Goal: Check status: Check status

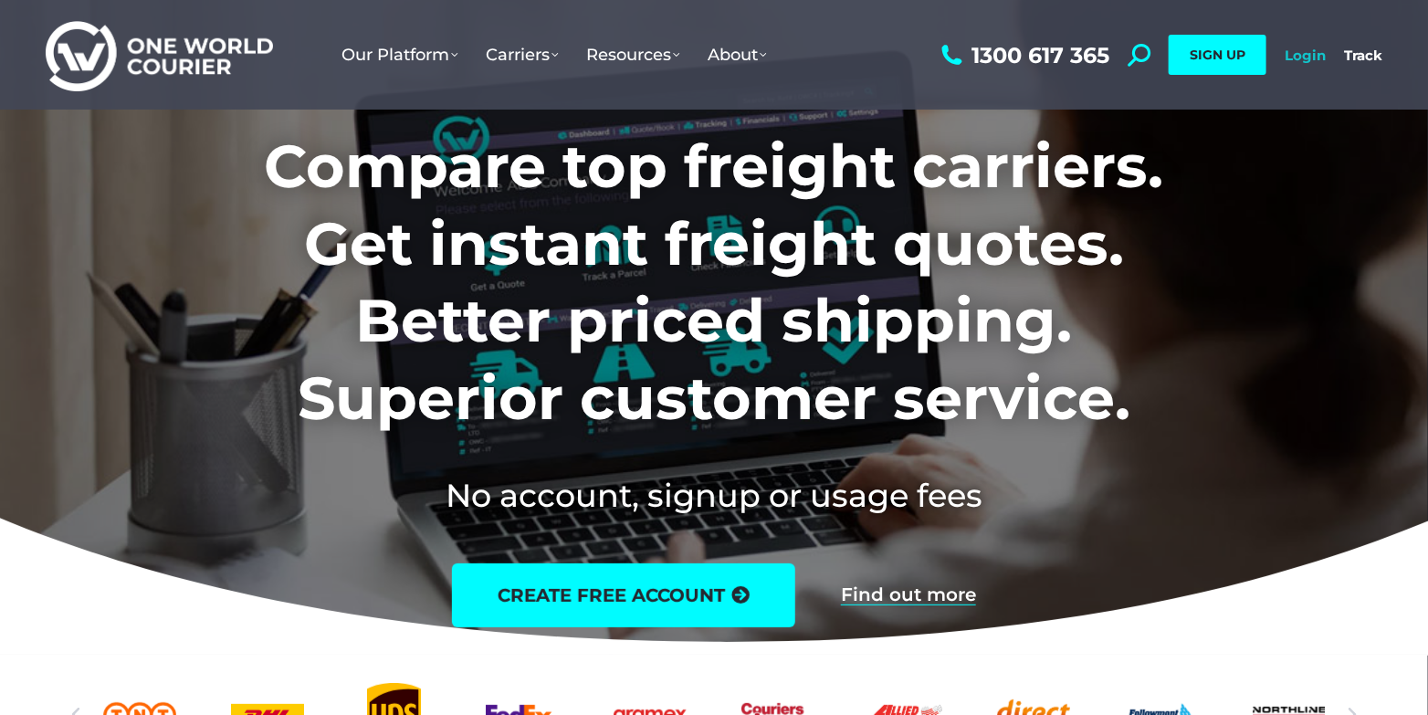
click at [1309, 56] on link "Login" at bounding box center [1305, 55] width 41 height 17
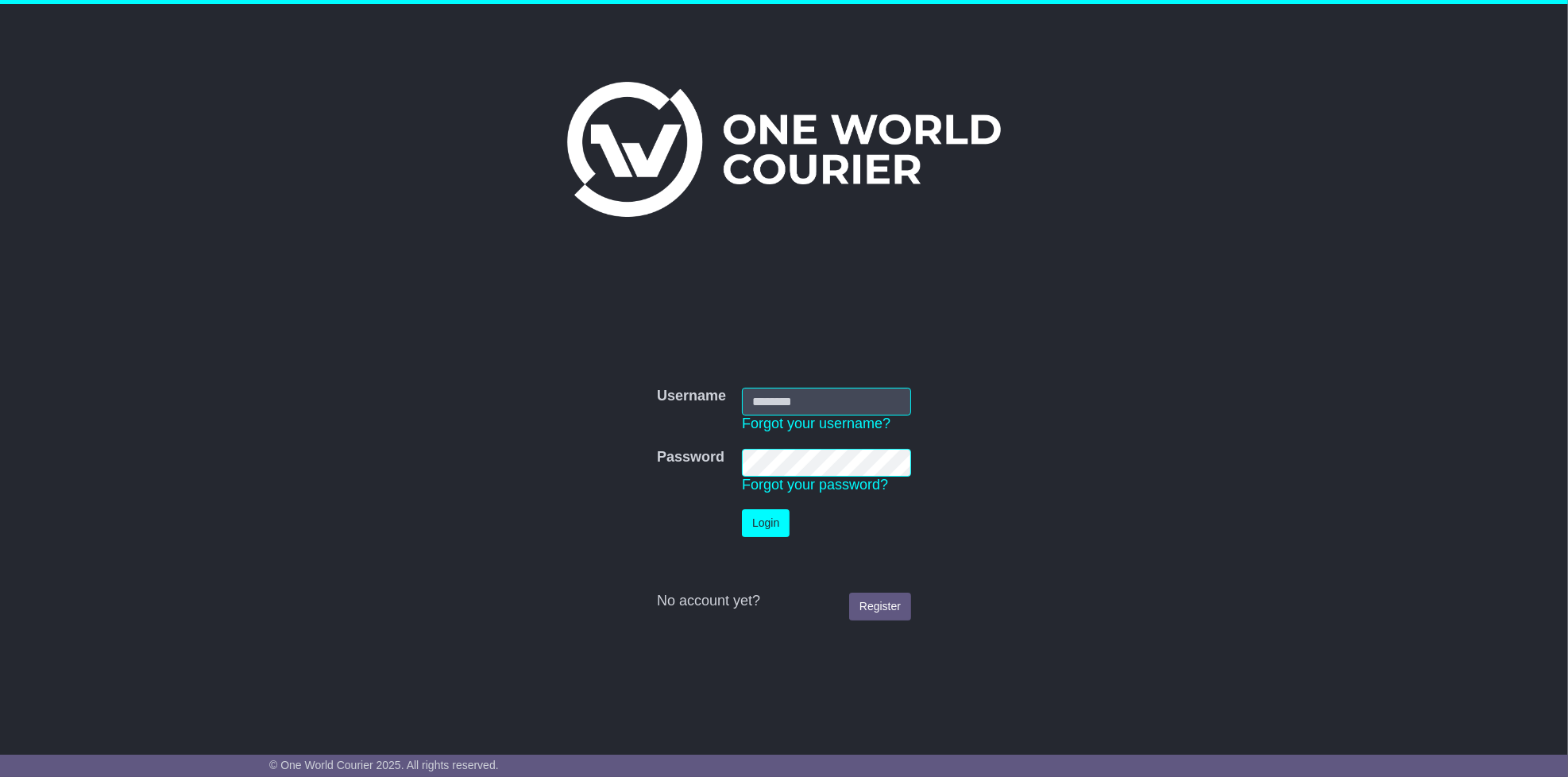
type input "*******"
click at [768, 523] on button "Login" at bounding box center [765, 523] width 48 height 28
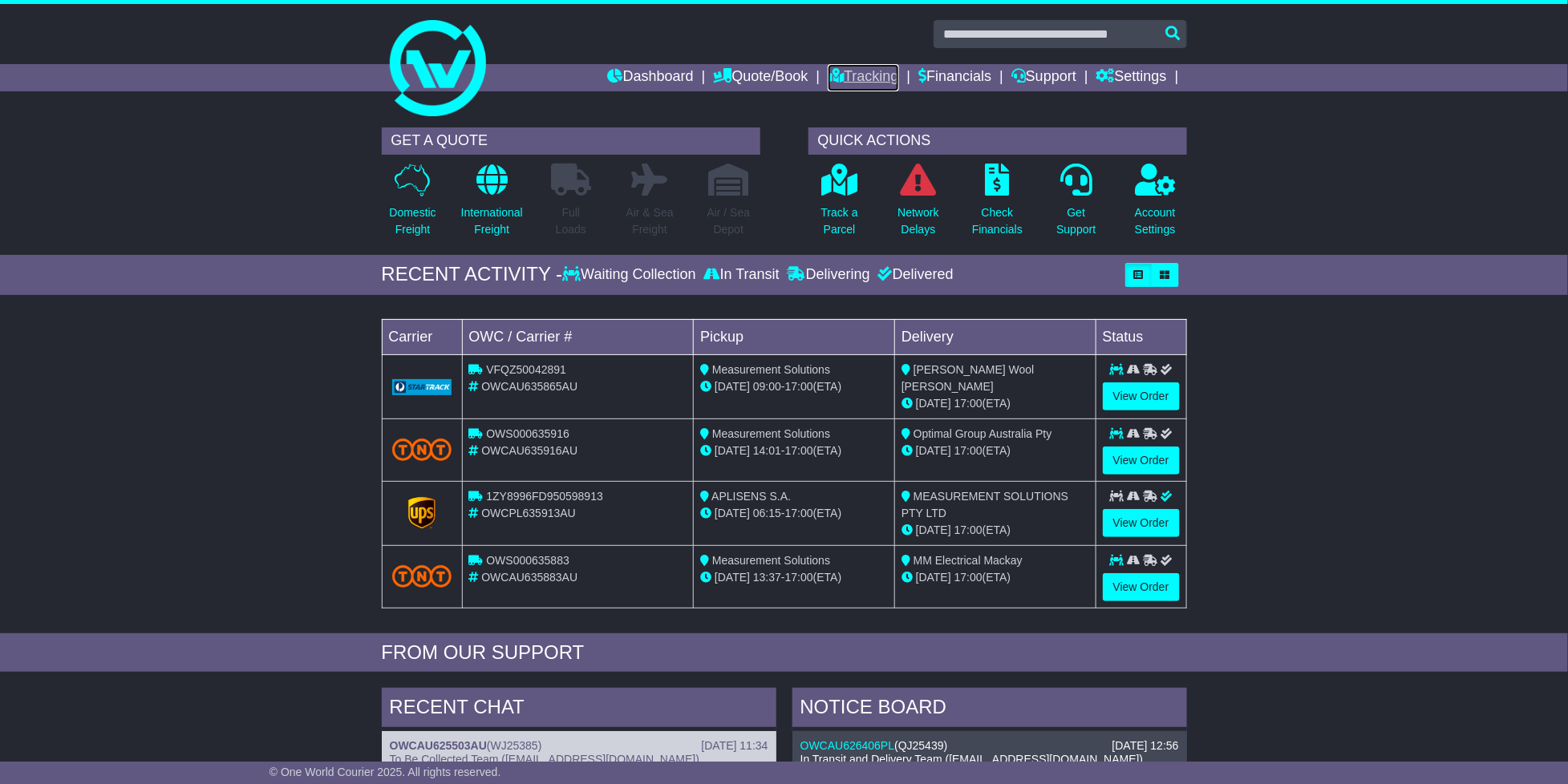
click at [864, 76] on link "Tracking" at bounding box center [863, 77] width 70 height 27
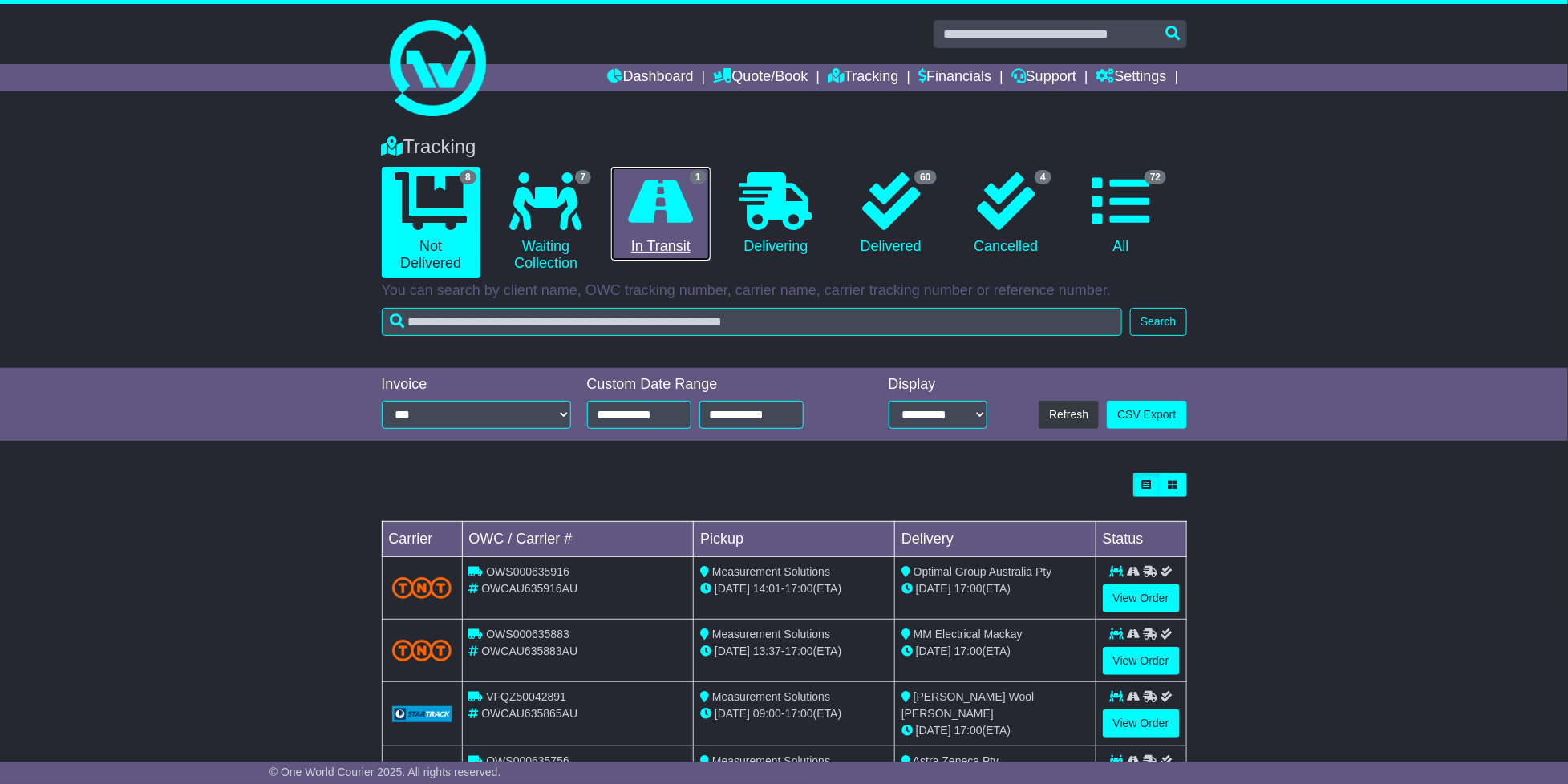
click at [654, 221] on icon at bounding box center [661, 201] width 65 height 58
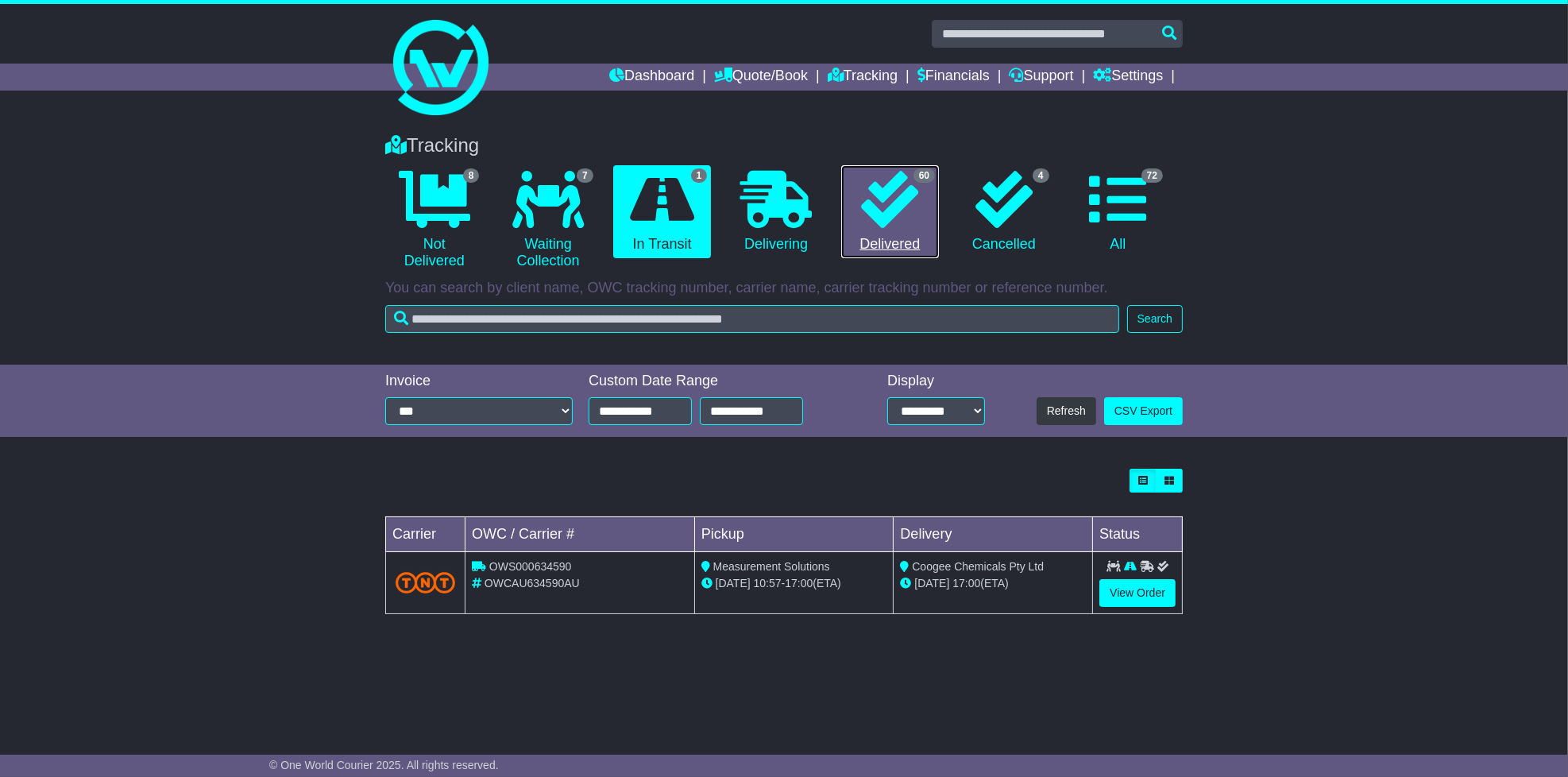
click at [884, 221] on icon at bounding box center [890, 199] width 57 height 57
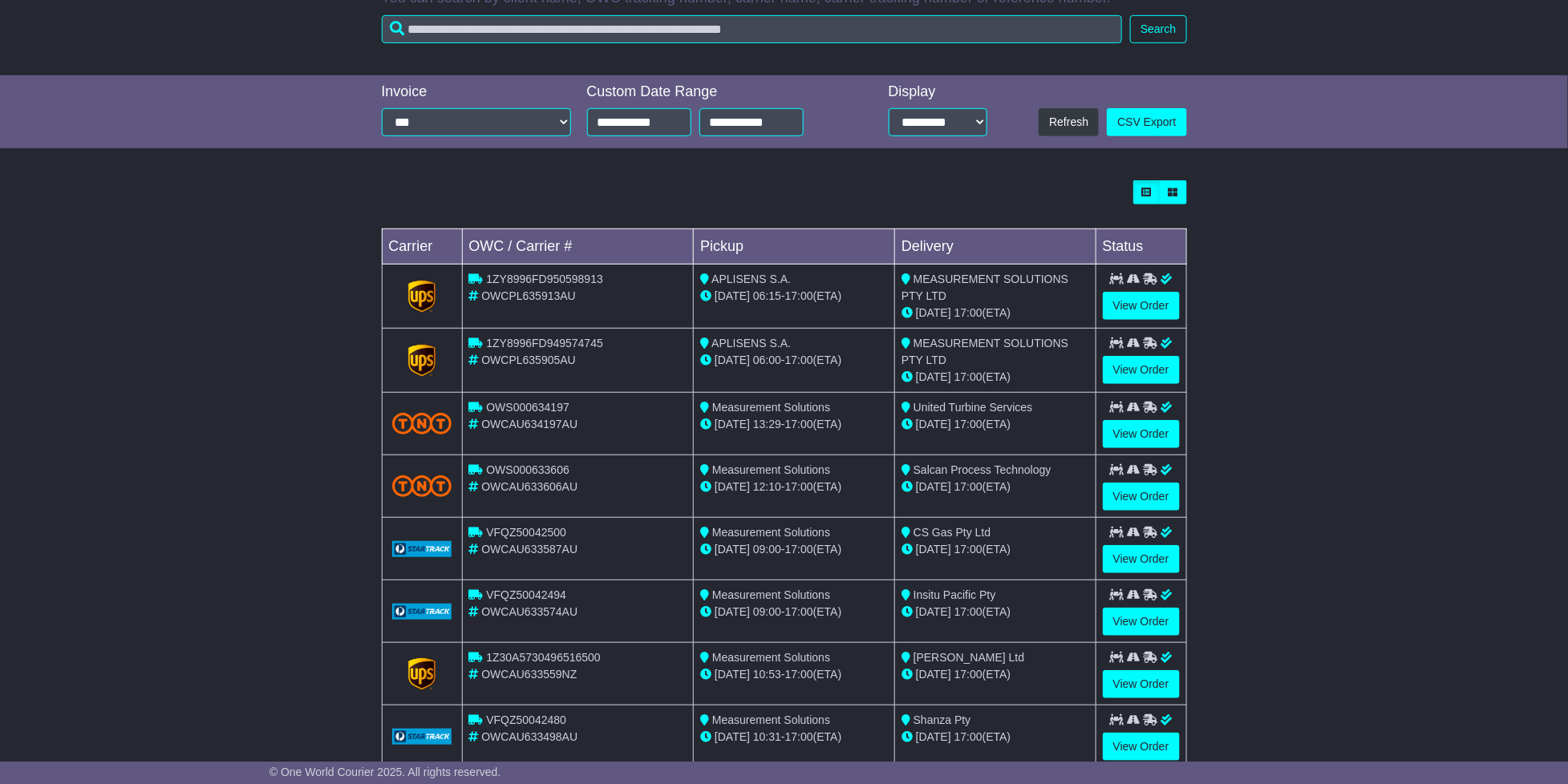
scroll to position [400, 0]
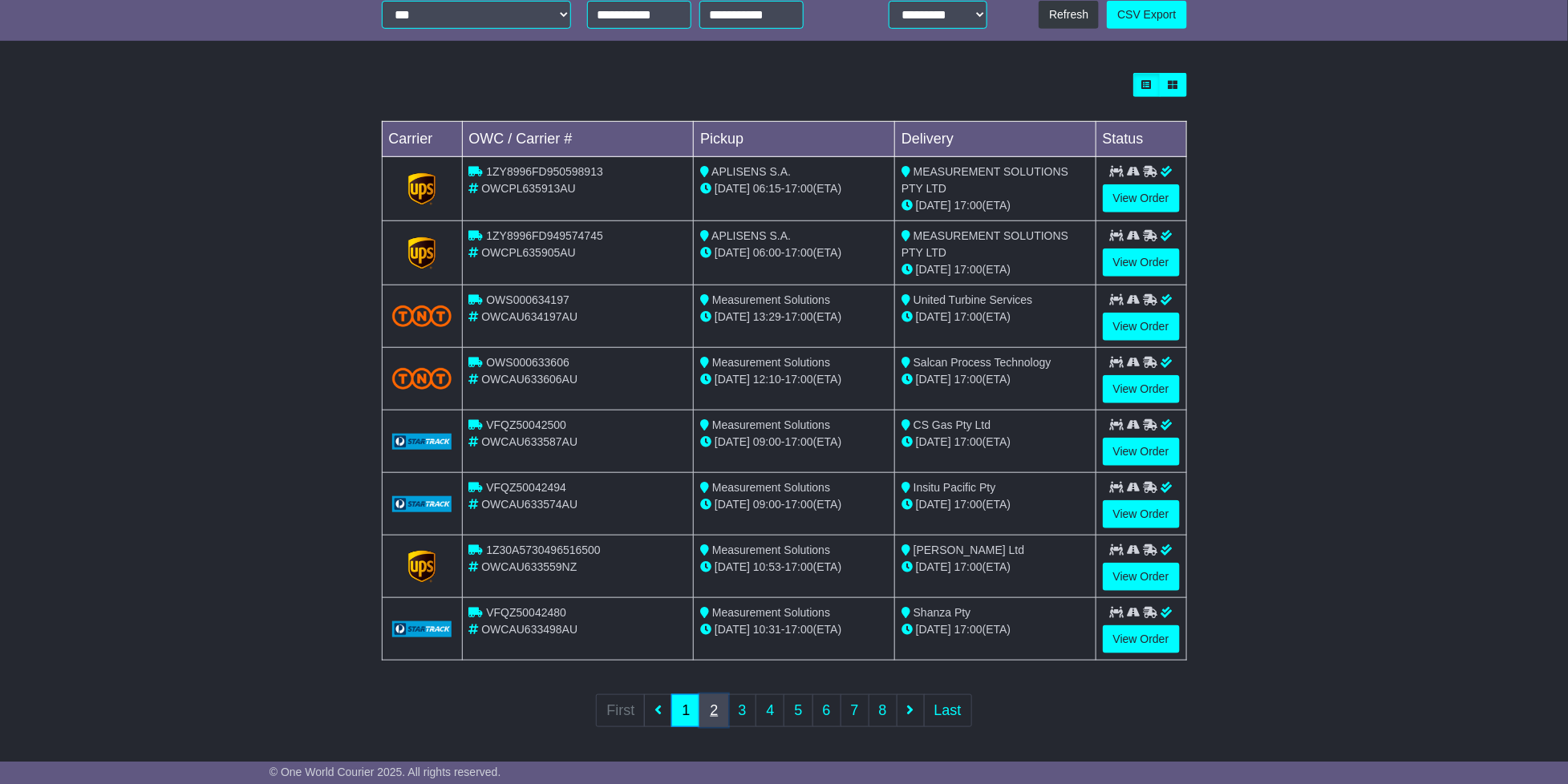
click at [716, 706] on link "2" at bounding box center [713, 710] width 29 height 32
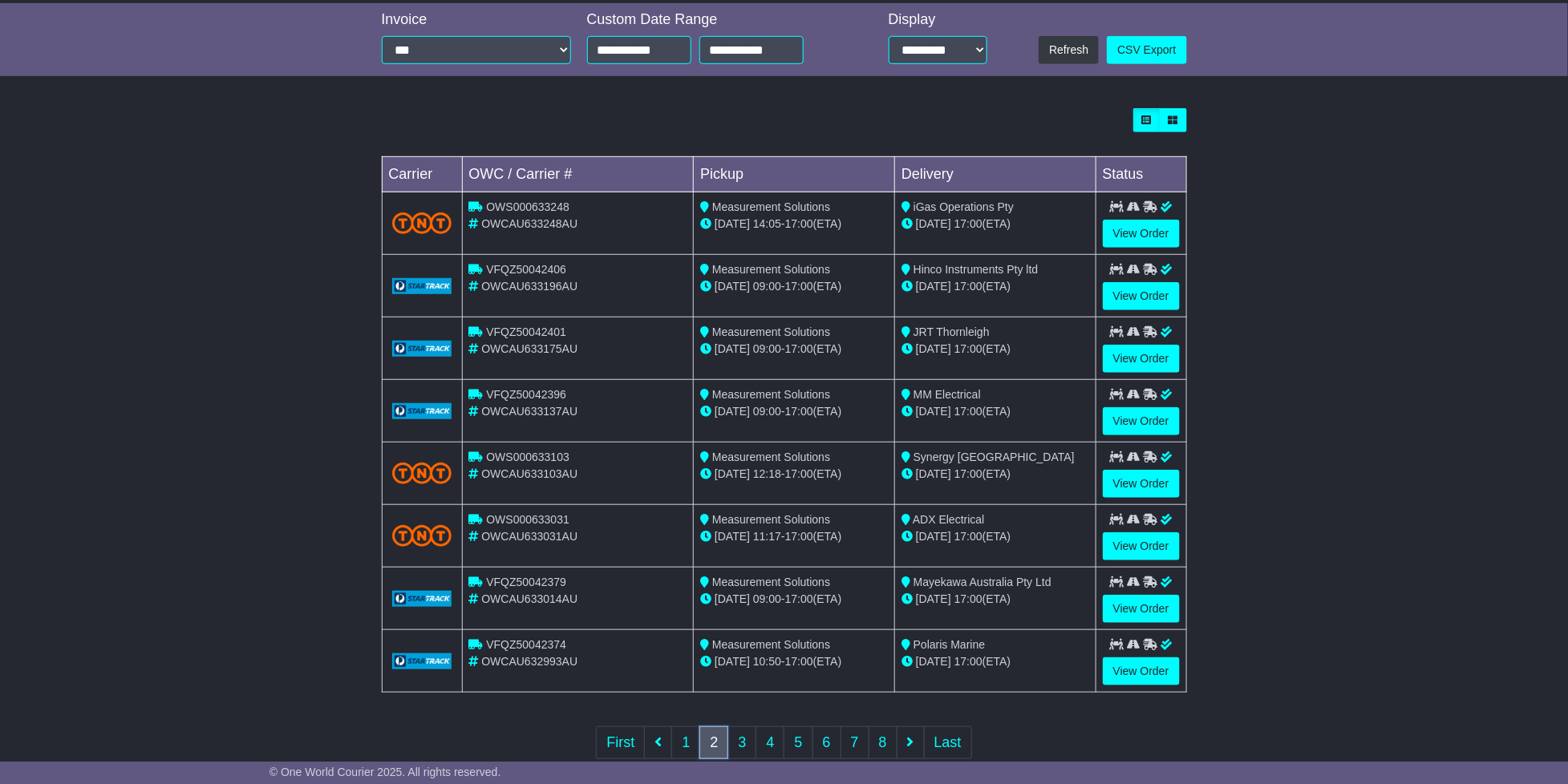
scroll to position [399, 0]
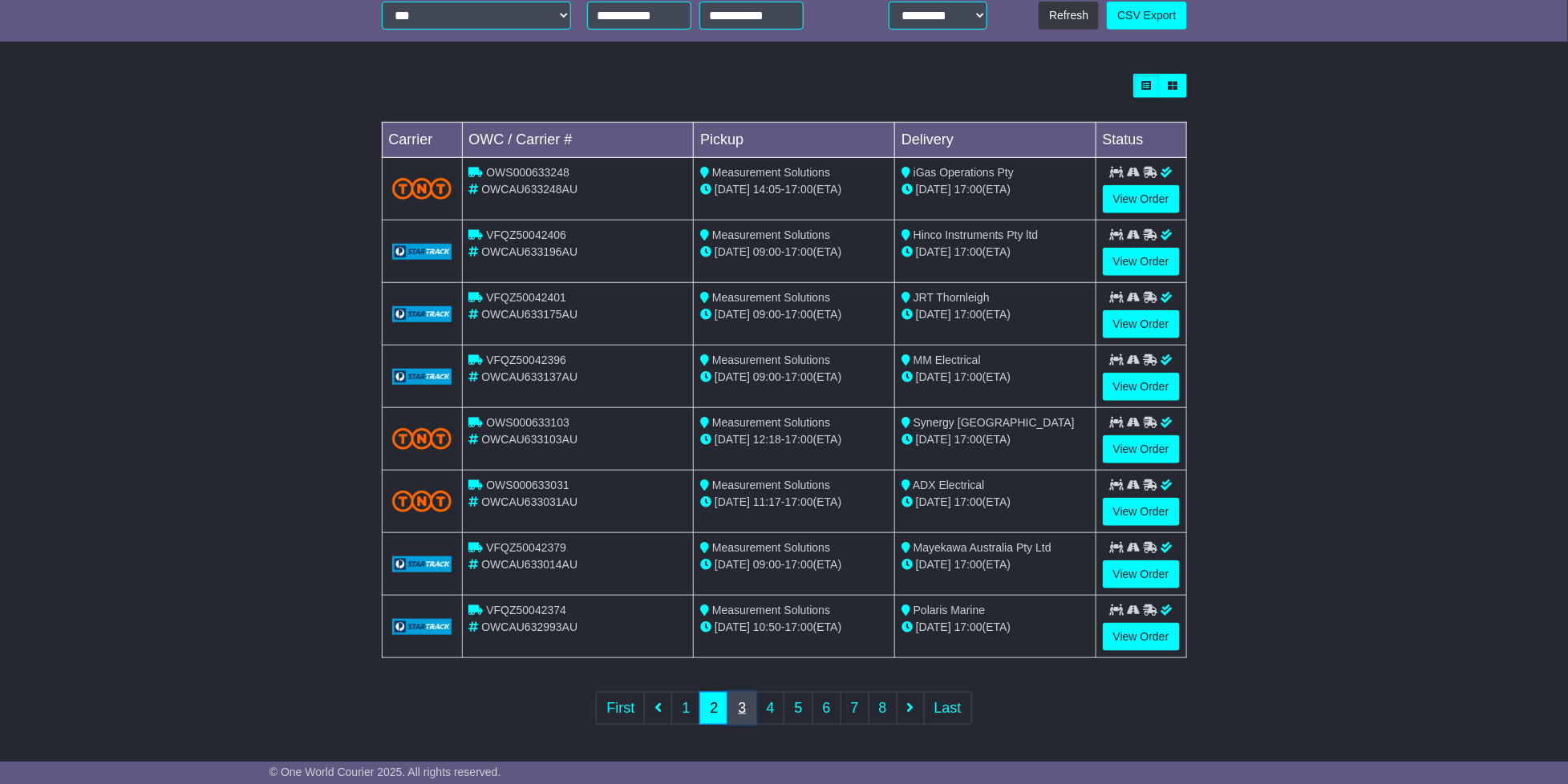
click at [740, 703] on link "3" at bounding box center [741, 708] width 29 height 32
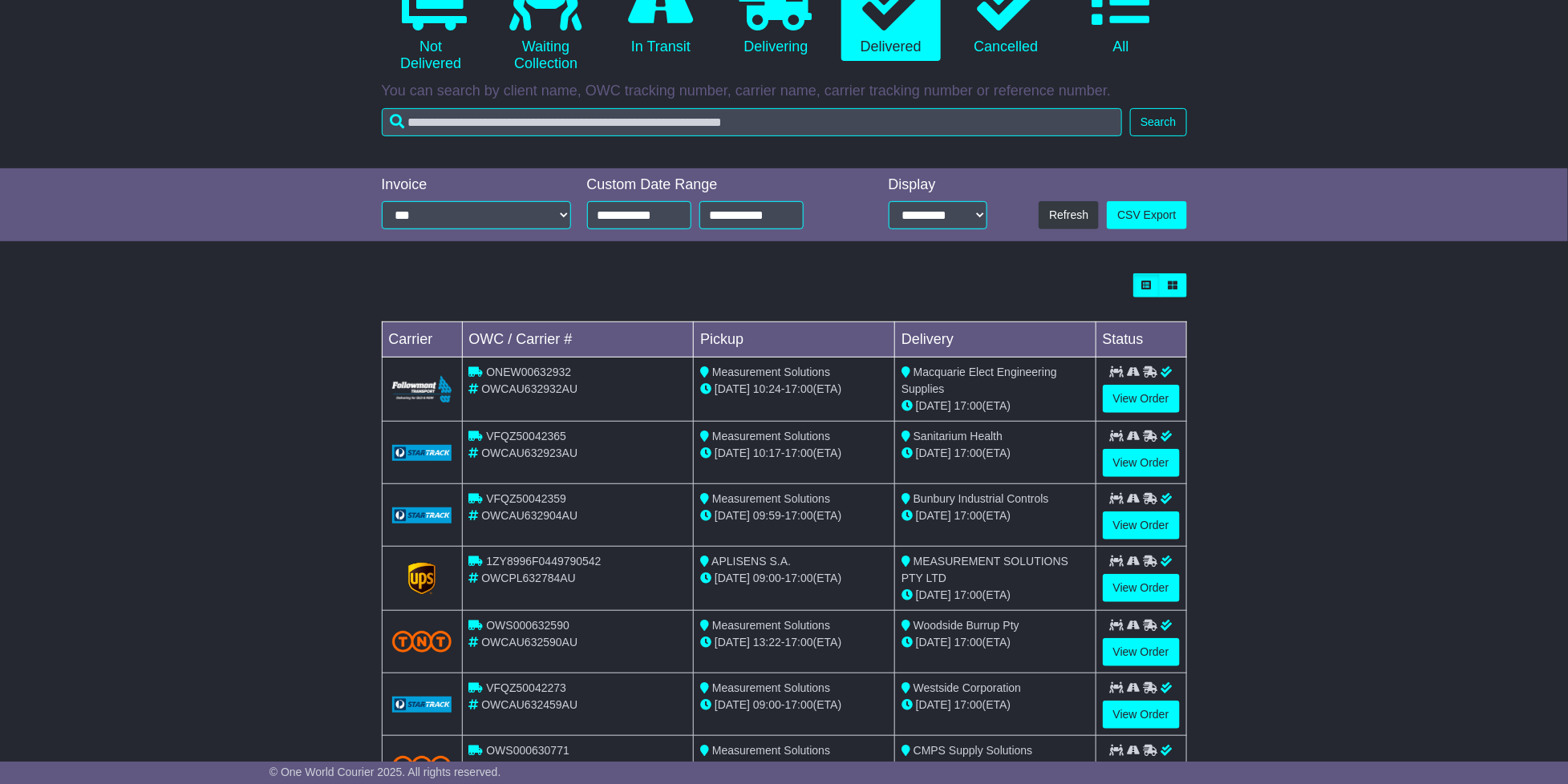
scroll to position [403, 0]
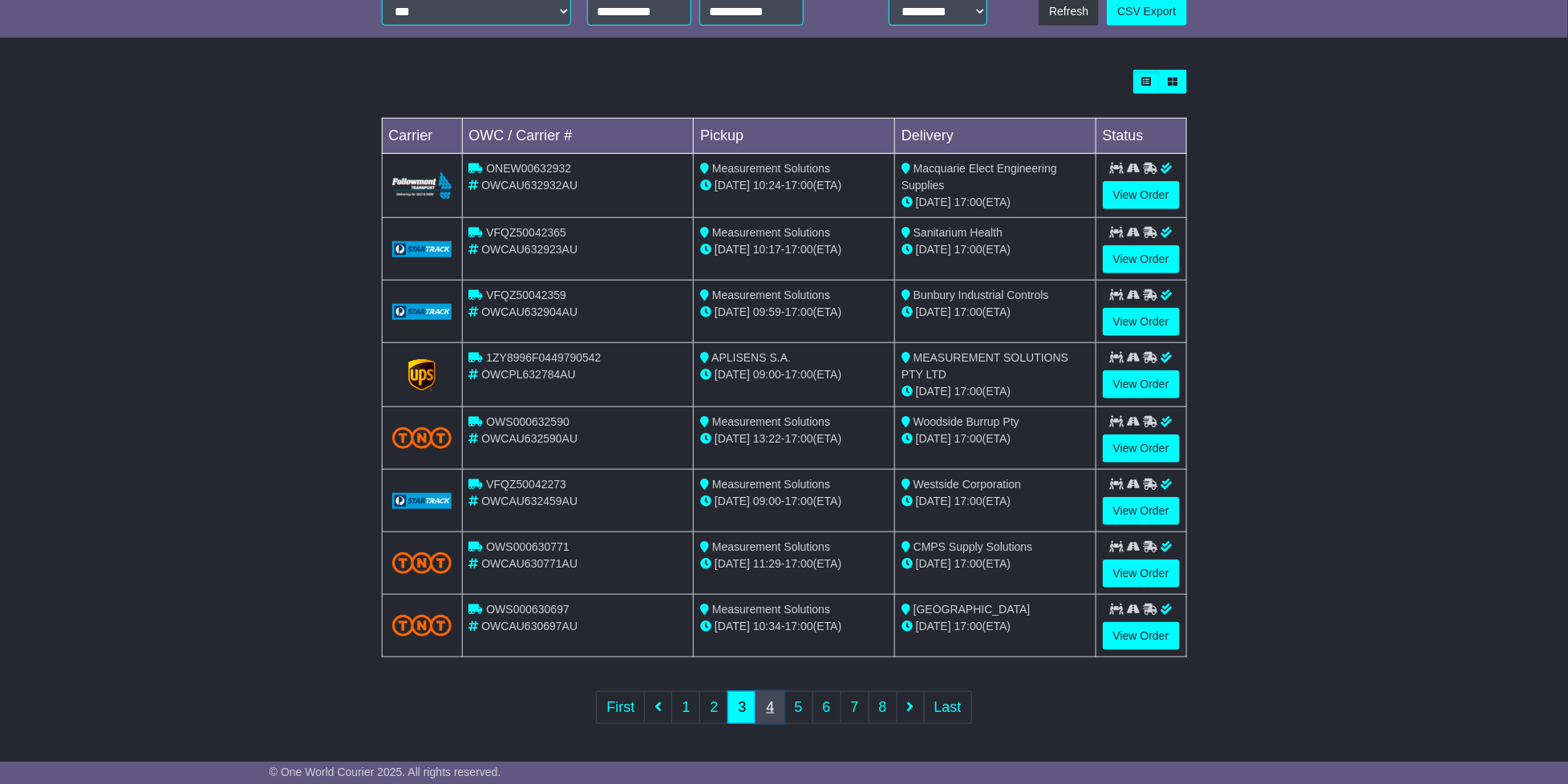
click at [769, 711] on link "4" at bounding box center [770, 707] width 29 height 32
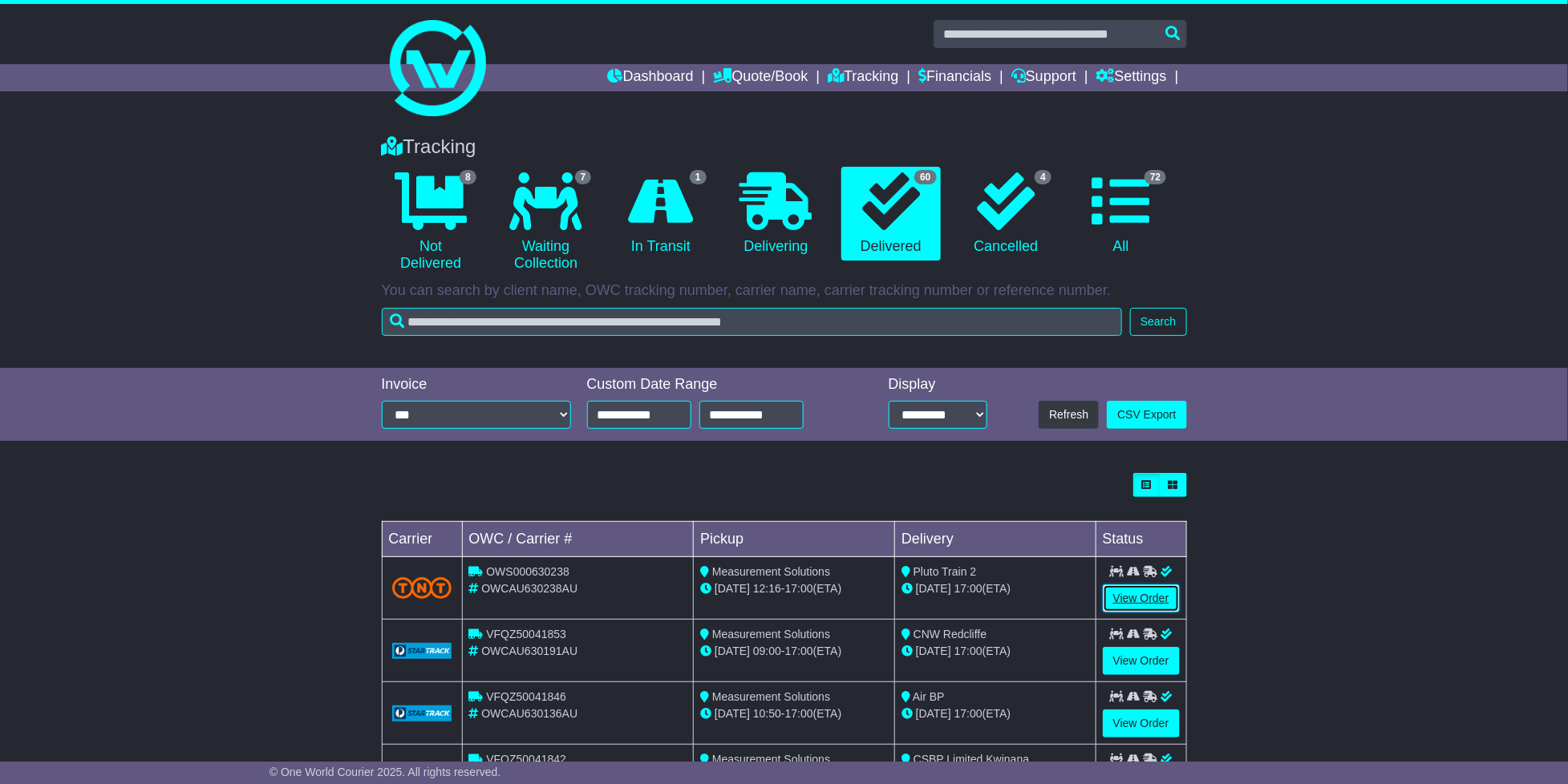
click at [1124, 599] on link "View Order" at bounding box center [1142, 599] width 77 height 28
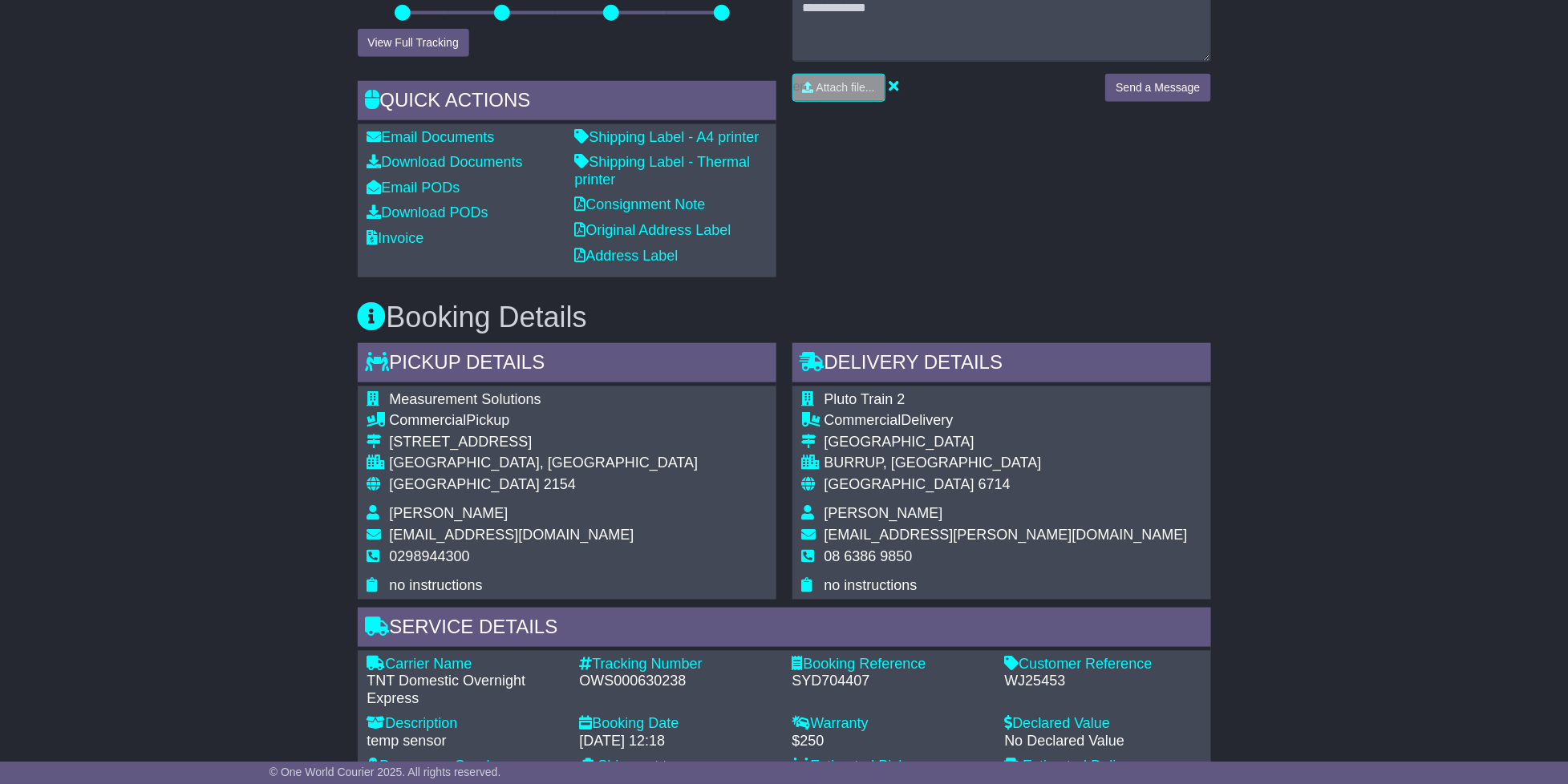
scroll to position [701, 0]
